Goal: Task Accomplishment & Management: Manage account settings

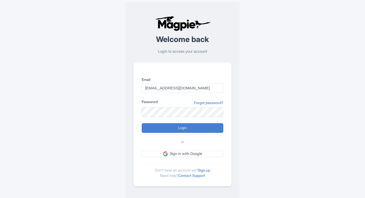
click at [171, 129] on input "Login" at bounding box center [183, 128] width 82 height 10
type input "Logging in..."
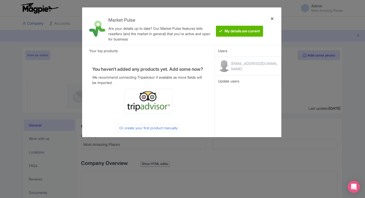
click at [271, 18] on div at bounding box center [272, 25] width 12 height 29
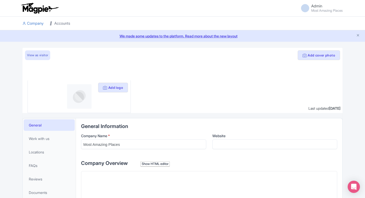
click at [61, 24] on link "Accounts" at bounding box center [60, 24] width 20 height 14
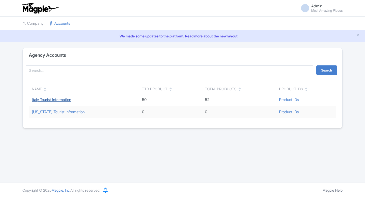
click at [42, 100] on link "Italy Tourist Information" at bounding box center [51, 99] width 39 height 5
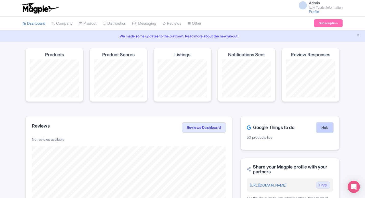
click at [328, 127] on link "Hub" at bounding box center [325, 128] width 17 height 10
click at [320, 127] on link "Hub" at bounding box center [325, 128] width 17 height 10
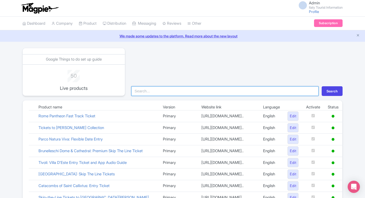
click at [190, 89] on input "search" at bounding box center [224, 91] width 187 height 10
type input "bern"
click at [322, 86] on button "Search" at bounding box center [332, 91] width 21 height 10
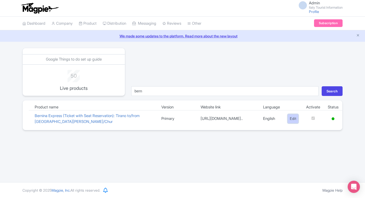
click at [291, 118] on link "Edit" at bounding box center [293, 118] width 11 height 9
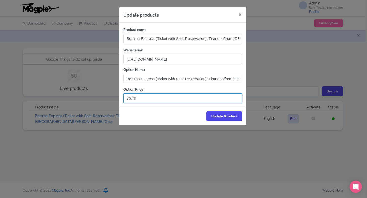
drag, startPoint x: 135, startPoint y: 99, endPoint x: 117, endPoint y: 99, distance: 17.8
click at [117, 99] on div "Update products Product name Bernina Express (Ticket with Seat Reservation): Ti…" at bounding box center [183, 99] width 367 height 198
paste input "2"
type input "76.72"
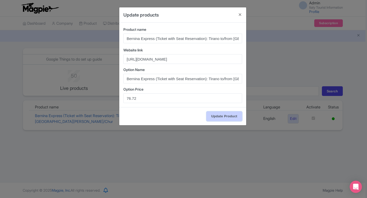
click at [218, 116] on input "Update Product" at bounding box center [224, 117] width 36 height 10
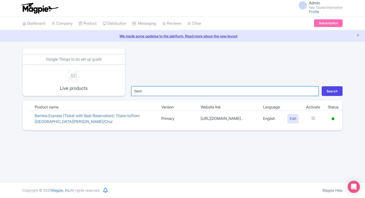
click at [192, 89] on input "bern" at bounding box center [224, 91] width 187 height 10
type input "colo"
click at [322, 86] on button "Search" at bounding box center [332, 91] width 21 height 10
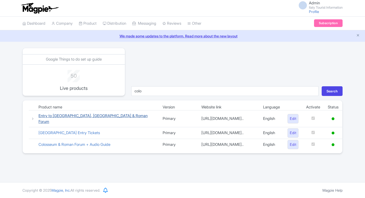
click at [80, 119] on link "Entry to [GEOGRAPHIC_DATA], [GEOGRAPHIC_DATA] & Roman Forum" at bounding box center [92, 118] width 109 height 11
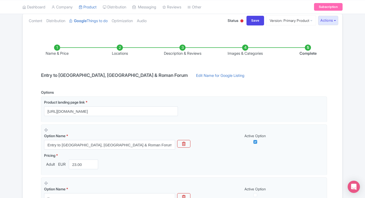
scroll to position [30, 0]
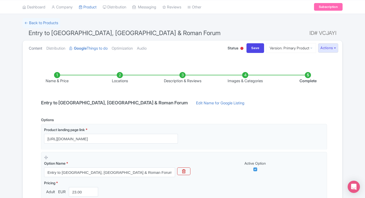
click at [36, 47] on link "Content" at bounding box center [36, 49] width 14 height 16
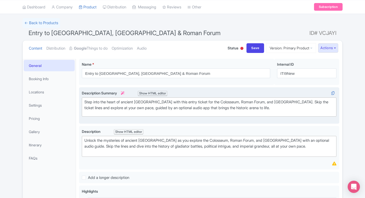
click at [178, 102] on div "Step into the heart of ancient Rome with this entry ticket for the Colosseum, R…" at bounding box center [209, 104] width 250 height 11
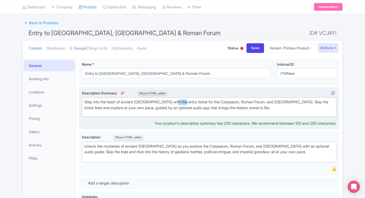
click at [178, 102] on div "Step into the heart of ancient Rome with this entry ticket for the Colosseum, R…" at bounding box center [209, 104] width 250 height 11
click at [163, 101] on div "Step into the heart of ancient Rome with this entry for the Colosseum, Roman Fo…" at bounding box center [209, 104] width 250 height 11
drag, startPoint x: 304, startPoint y: 102, endPoint x: 263, endPoint y: 101, distance: 40.8
click at [263, 101] on div "Step into the heart of ancient Rome with entry for the Colosseum, Roman Forum, …" at bounding box center [209, 104] width 250 height 11
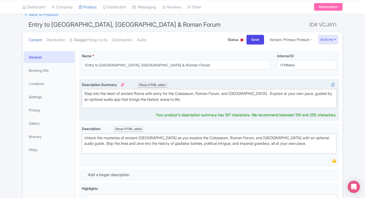
scroll to position [39, 0]
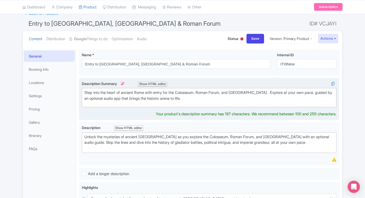
click at [171, 95] on div "Step into the heart of ancient Rome with entry for the Colosseum, Roman Forum, …" at bounding box center [209, 95] width 250 height 11
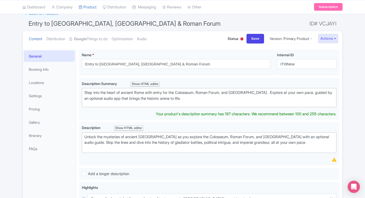
click at [0, 0] on lt-em "to" at bounding box center [0, 0] width 0 height 0
type trix-editor "<div>Step into the heart of ancient Rome with entry to the Colosseum, Roman For…"
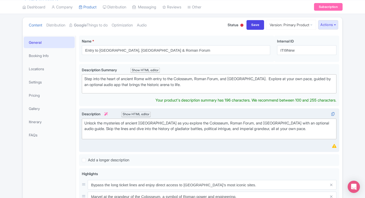
scroll to position [47, 0]
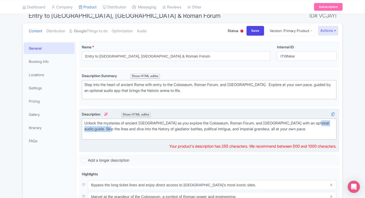
drag, startPoint x: 318, startPoint y: 122, endPoint x: 110, endPoint y: 130, distance: 208.2
click at [110, 130] on div "Unlock the mysteries of ancient Rome as you explore the Colosseum, Roman Forum,…" at bounding box center [209, 129] width 250 height 17
click at [318, 123] on div "Unlock the mysteries of ancient Rome as you explore the Colosseum, Roman Forum,…" at bounding box center [209, 129] width 250 height 17
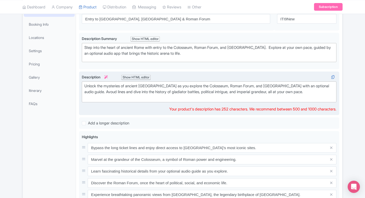
scroll to position [85, 0]
click at [326, 87] on div "Unlock the mysteries of ancient Rome as you explore the Colosseum, Roman Forum,…" at bounding box center [209, 91] width 250 height 17
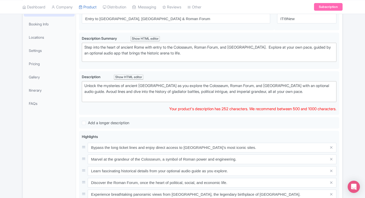
click at [0, 0] on lt-span "Avo i d" at bounding box center [0, 0] width 0 height 0
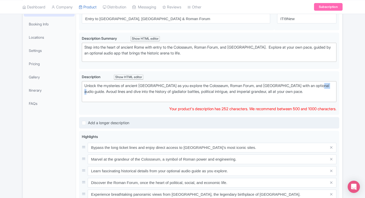
type trix-editor "<div>Unlock the mysteries of ancient Rome as you explore the Colosseum, Roman F…"
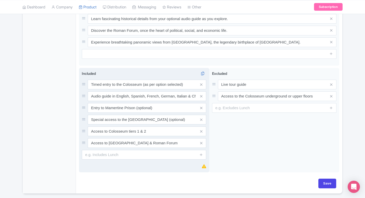
scroll to position [255, 0]
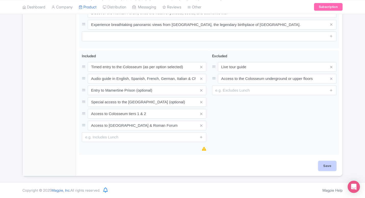
click at [330, 164] on input "Save" at bounding box center [327, 166] width 18 height 10
type input "Saving..."
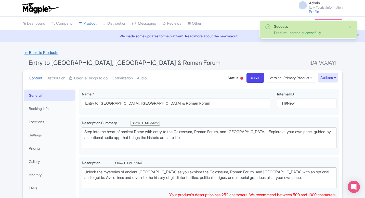
click at [37, 52] on link "← Back to Products" at bounding box center [41, 53] width 38 height 10
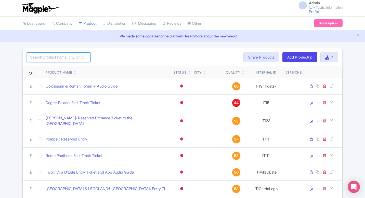
click at [71, 61] on input "search" at bounding box center [59, 58] width 64 height 10
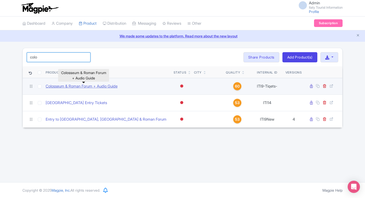
type input "colo"
click at [105, 89] on link "Colosseum & Roman Forum + Audio Guide" at bounding box center [82, 87] width 72 height 6
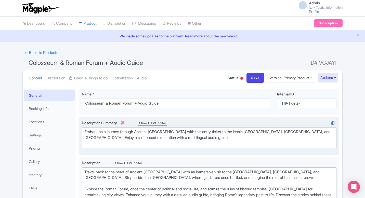
click at [193, 131] on div "Embark on a journey through Ancient Rome with this entry ticket to the iconic C…" at bounding box center [209, 137] width 250 height 17
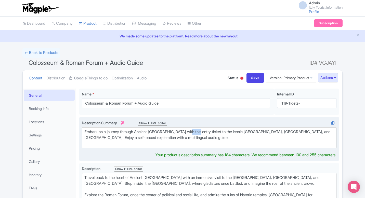
click at [193, 131] on div "Embark on a journey through Ancient Rome with this entry ticket to the iconic C…" at bounding box center [209, 137] width 250 height 17
type trix-editor "<div>Embark on a journey through Ancient Rome with this entry to the iconic Col…"
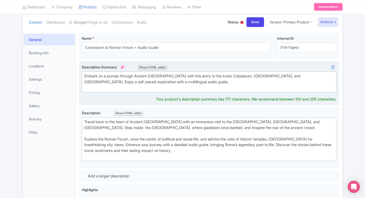
scroll to position [57, 0]
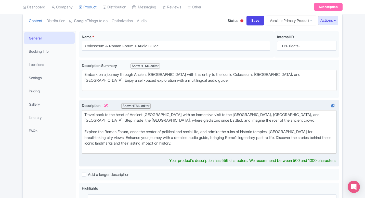
click at [314, 121] on div "Travel back to the heart of Ancient Rome with an immersive visit to the Colosse…" at bounding box center [209, 132] width 250 height 40
click at [314, 113] on div "Travel back to the heart of Ancient Rome with an immersive visit to the Colosse…" at bounding box center [209, 132] width 250 height 40
click at [86, 132] on div "Travel back to the heart of Ancient Rome with an immersive visit to the Colosse…" at bounding box center [209, 132] width 250 height 40
type trix-editor "<div>Travel back to the heart of Ancient Rome with an immersive visit to the Co…"
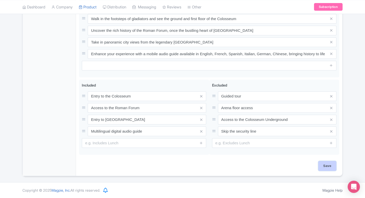
scroll to position [244, 0]
click at [328, 170] on input "Save" at bounding box center [327, 166] width 18 height 10
type input "Saving..."
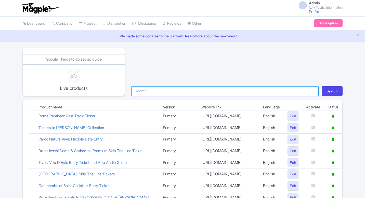
click at [168, 93] on input "search" at bounding box center [224, 91] width 187 height 10
type input "mira"
click at [322, 86] on button "Search" at bounding box center [332, 91] width 21 height 10
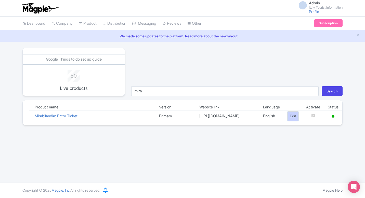
click at [292, 119] on link "Edit" at bounding box center [293, 116] width 11 height 9
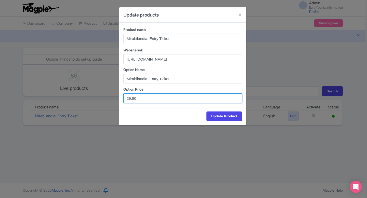
drag, startPoint x: 142, startPoint y: 100, endPoint x: 107, endPoint y: 100, distance: 35.4
click at [107, 100] on div "Update products Product name Mirabilandia: Entry Ticket Website link https://it…" at bounding box center [183, 99] width 367 height 198
paste input "31"
type input "31.90"
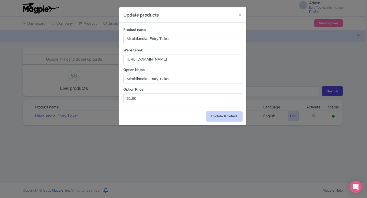
click at [211, 116] on input "Update Product" at bounding box center [224, 117] width 36 height 10
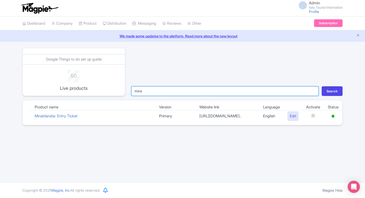
click at [149, 93] on input "mira" at bounding box center [224, 91] width 187 height 10
type input "cata"
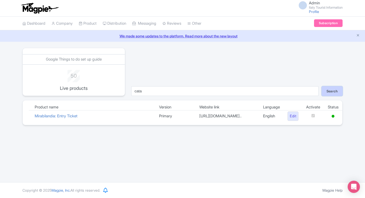
click at [331, 93] on button "Search" at bounding box center [332, 91] width 21 height 10
click at [290, 120] on link "Edit" at bounding box center [293, 116] width 11 height 9
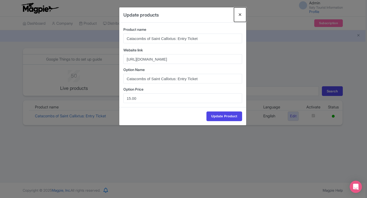
click at [239, 14] on button "Close" at bounding box center [240, 14] width 12 height 15
